Goal: Communication & Community: Answer question/provide support

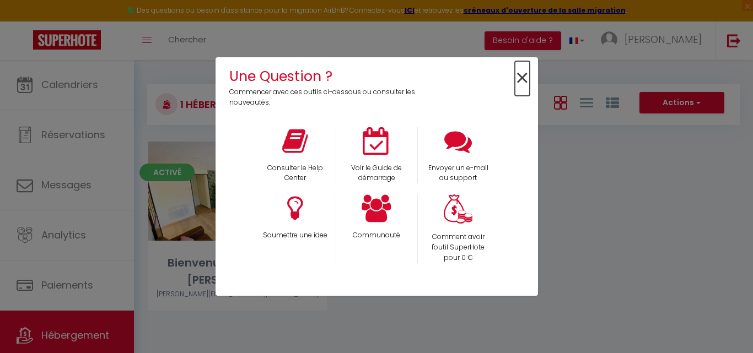
click at [522, 77] on span "×" at bounding box center [522, 78] width 15 height 35
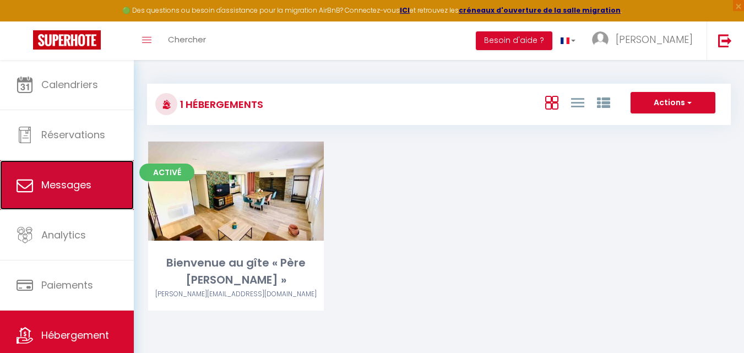
click at [68, 208] on link "Messages" at bounding box center [67, 185] width 134 height 50
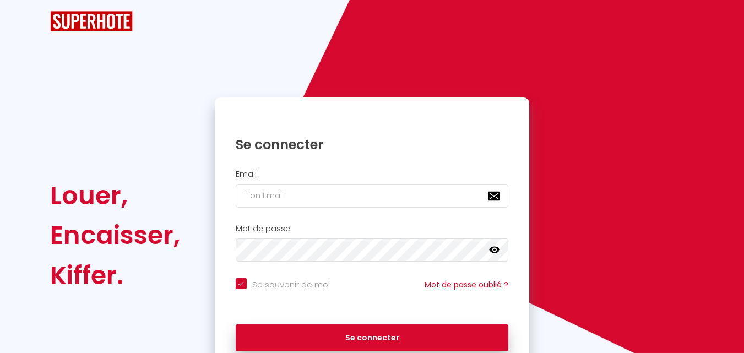
checkbox input "true"
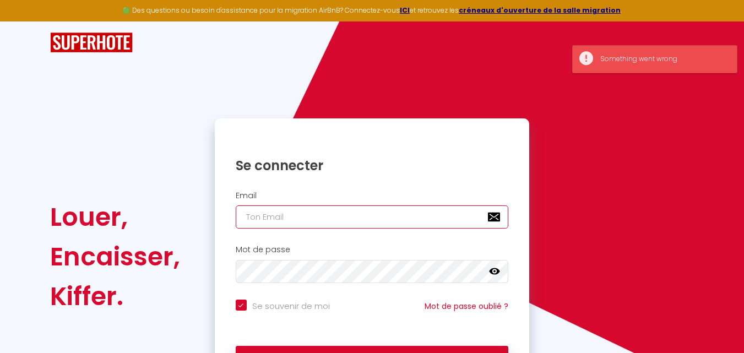
type input "[EMAIL_ADDRESS][DOMAIN_NAME]"
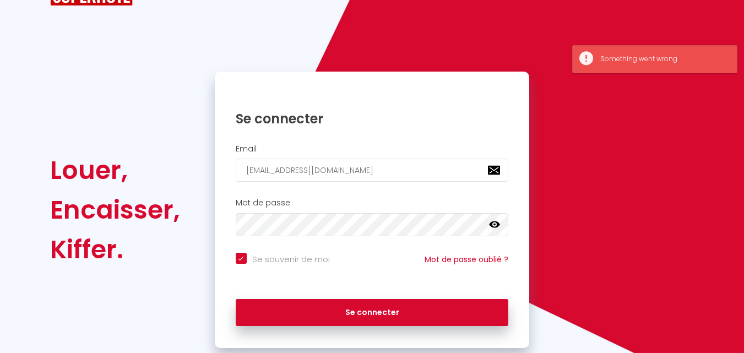
scroll to position [75, 0]
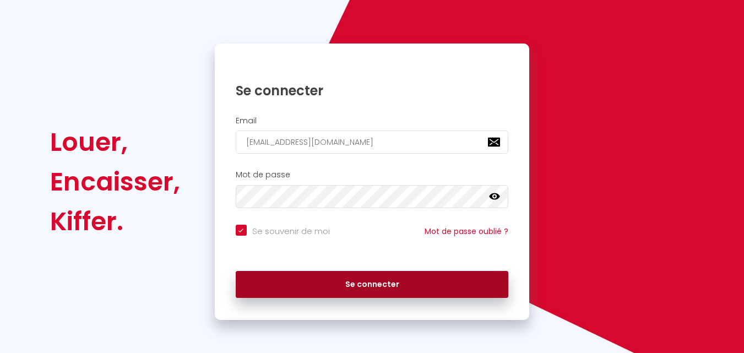
click at [439, 287] on button "Se connecter" at bounding box center [372, 285] width 273 height 28
checkbox input "true"
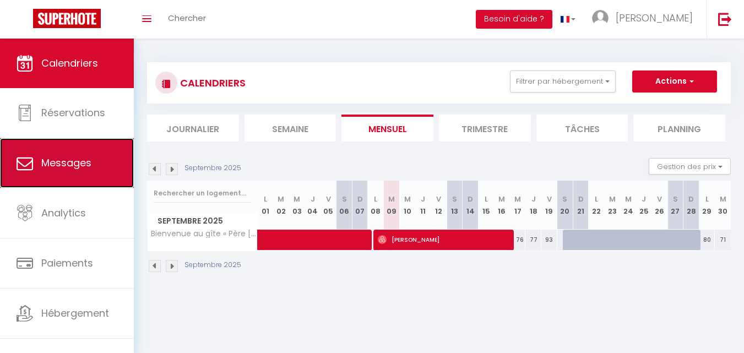
click at [74, 160] on span "Messages" at bounding box center [66, 163] width 50 height 14
select select "message"
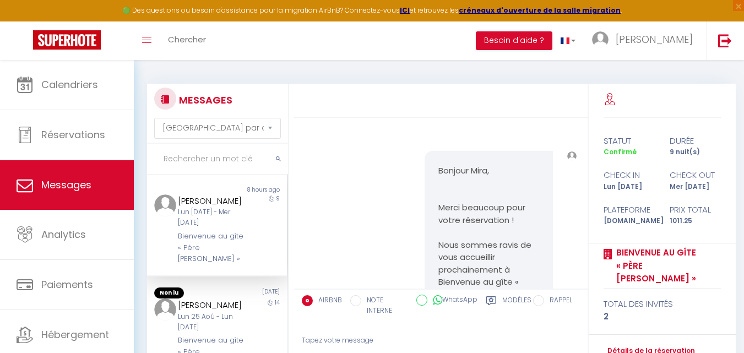
scroll to position [5459, 0]
